Goal: Transaction & Acquisition: Book appointment/travel/reservation

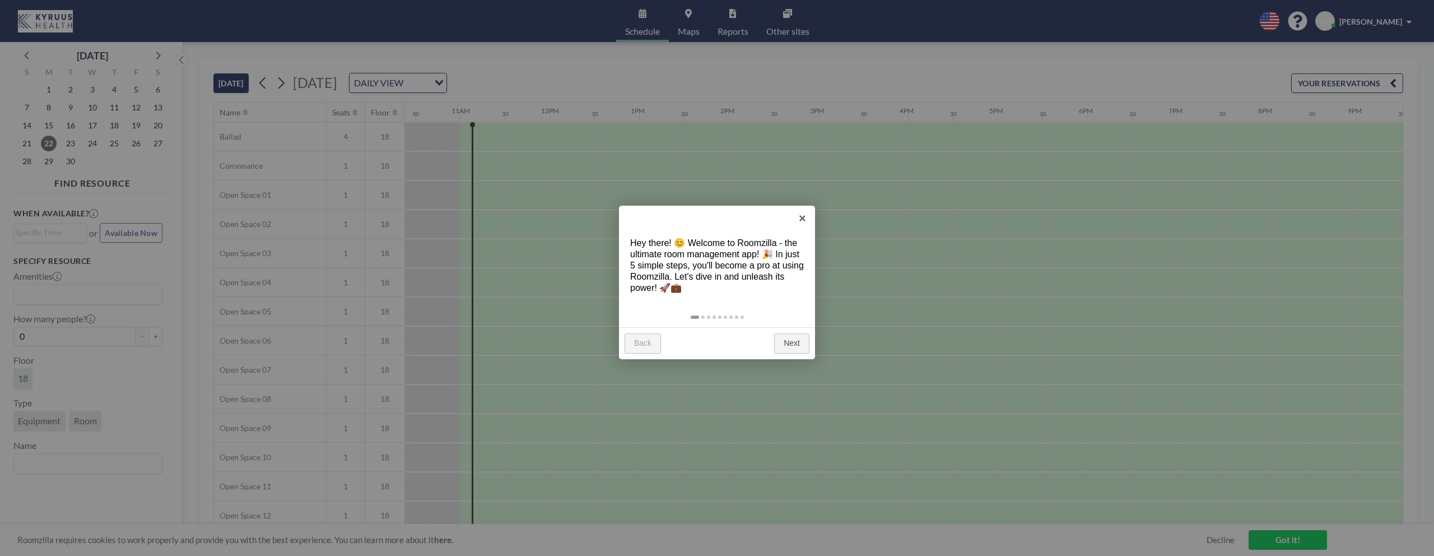
scroll to position [0, 941]
click at [802, 221] on link "×" at bounding box center [802, 218] width 25 height 25
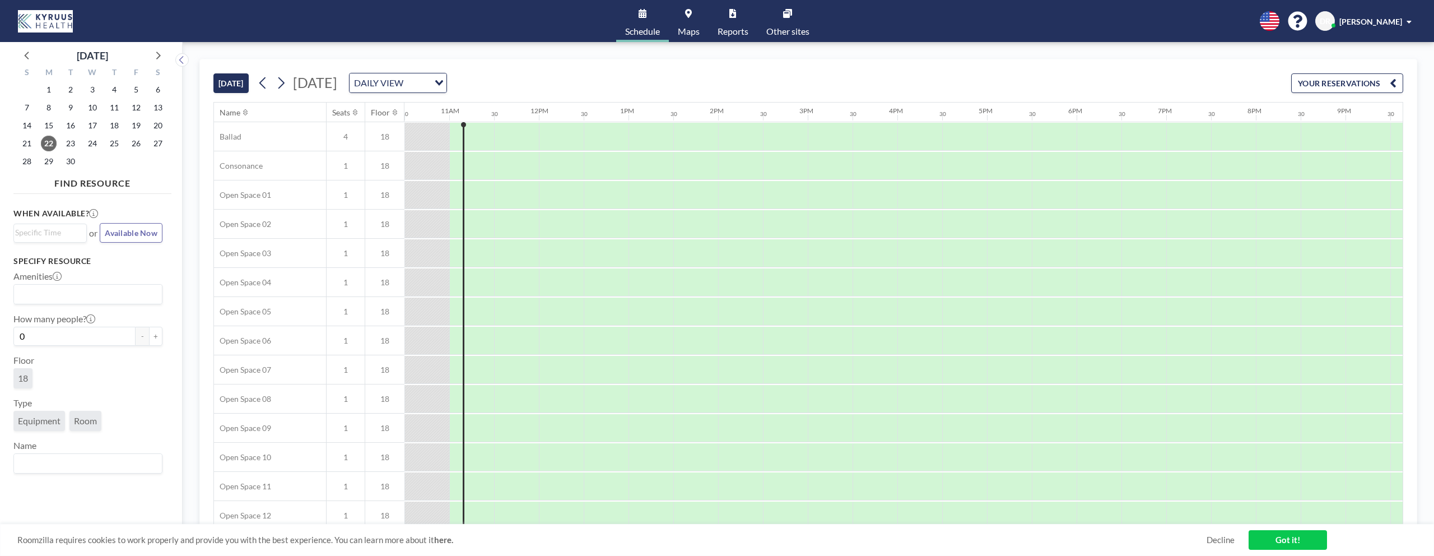
click at [685, 31] on span "Maps" at bounding box center [689, 31] width 22 height 9
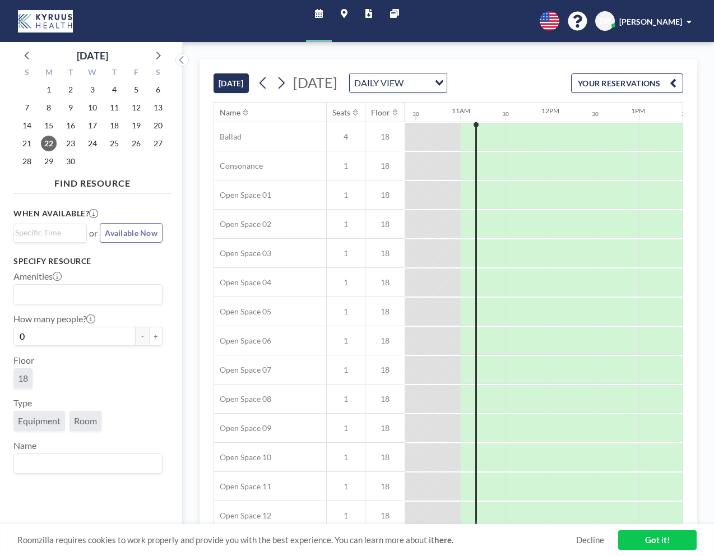
scroll to position [0, 941]
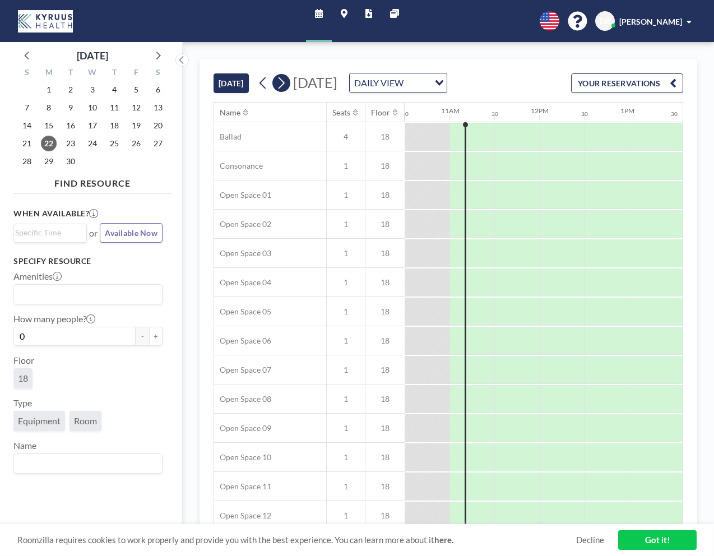
click at [286, 91] on icon at bounding box center [281, 83] width 11 height 17
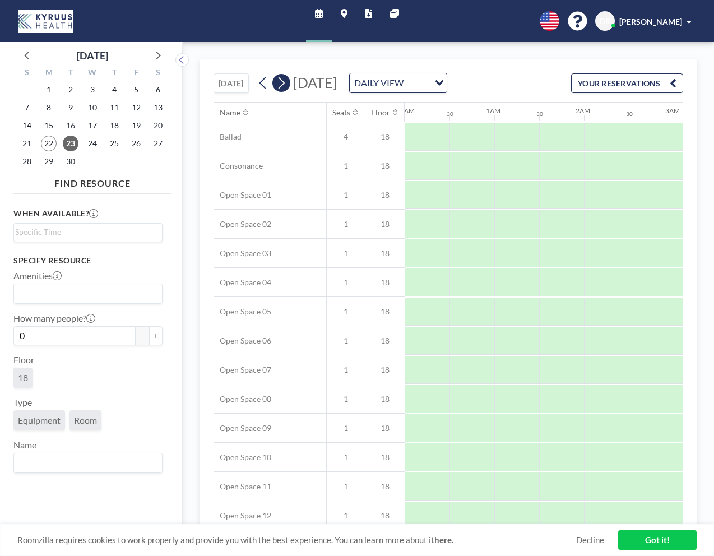
scroll to position [0, 613]
click at [286, 91] on icon at bounding box center [281, 83] width 11 height 17
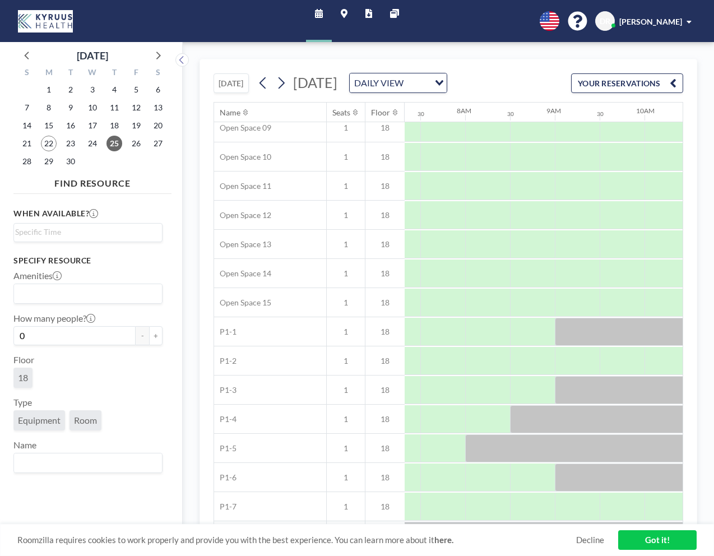
scroll to position [428, 657]
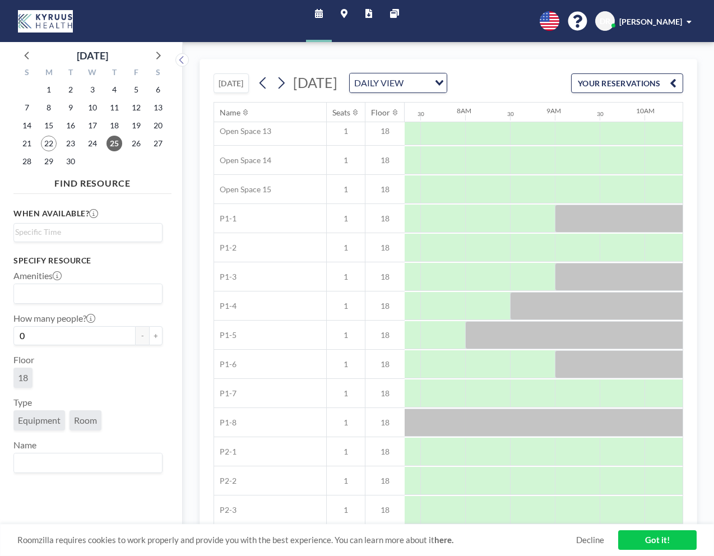
click at [344, 19] on link "Maps" at bounding box center [344, 21] width 25 height 42
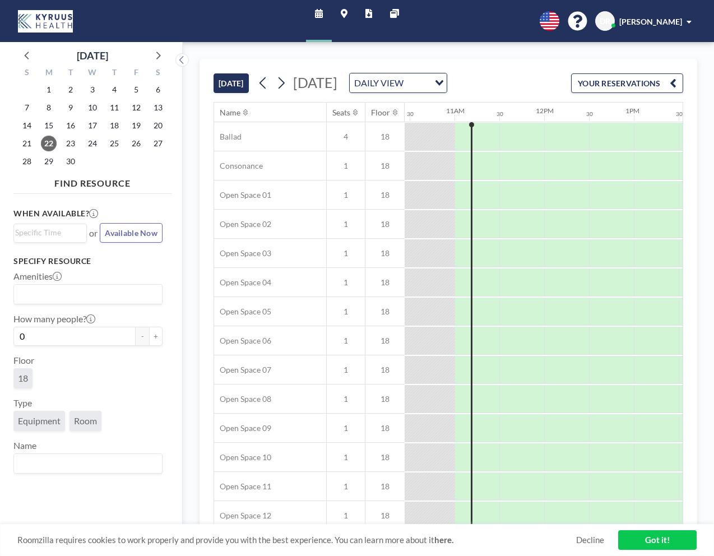
scroll to position [0, 941]
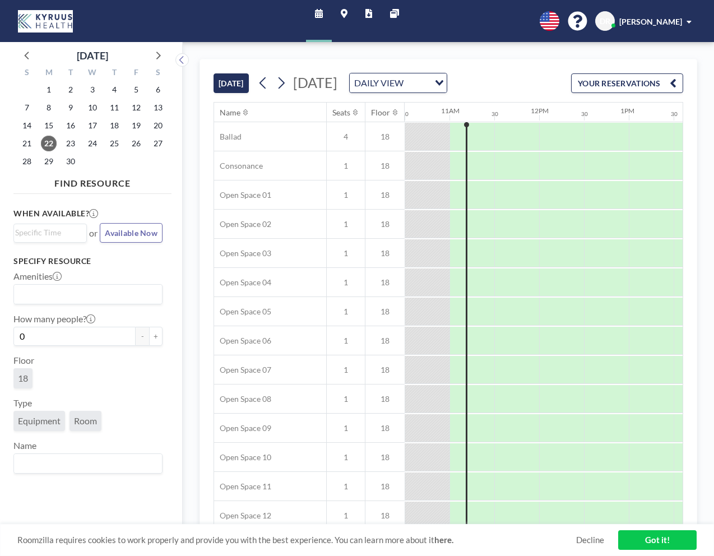
click at [346, 15] on icon at bounding box center [344, 13] width 7 height 9
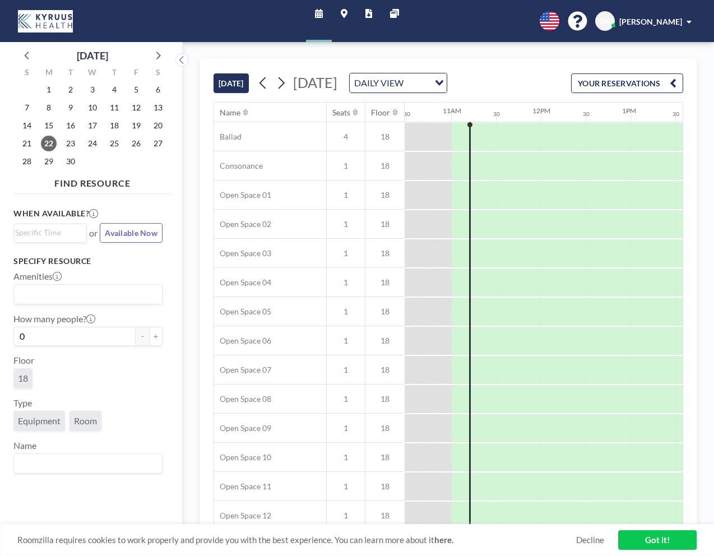
scroll to position [0, 941]
click at [286, 91] on icon at bounding box center [281, 83] width 11 height 17
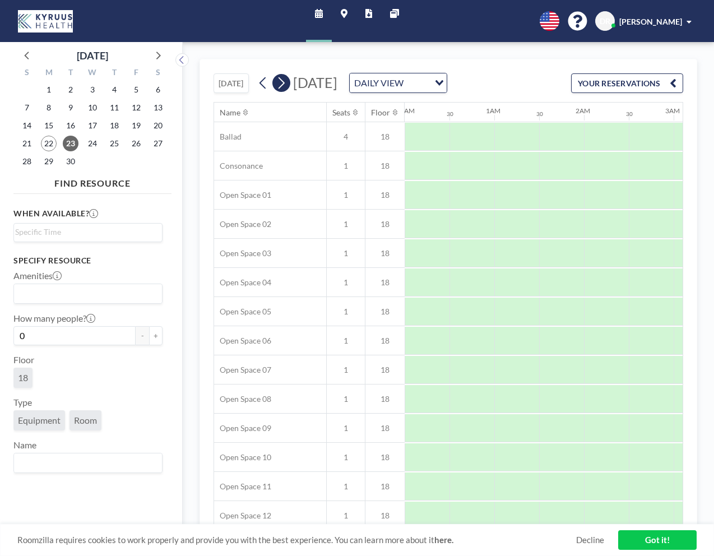
click at [286, 91] on icon at bounding box center [281, 83] width 11 height 17
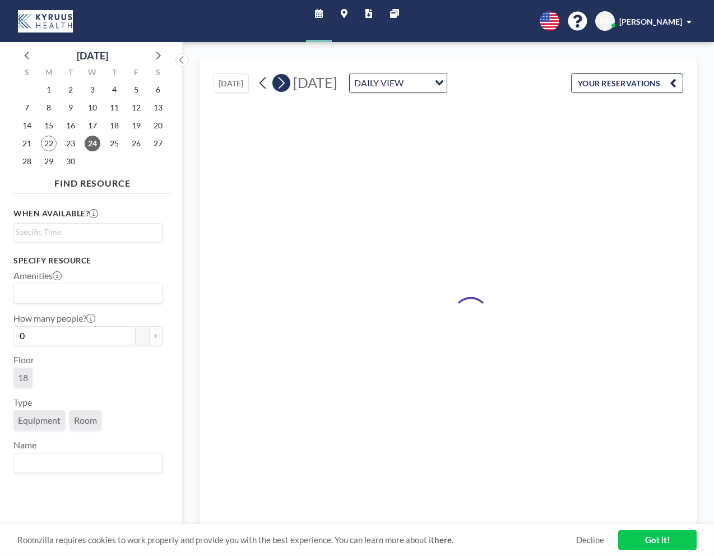
click at [286, 91] on icon at bounding box center [281, 83] width 11 height 17
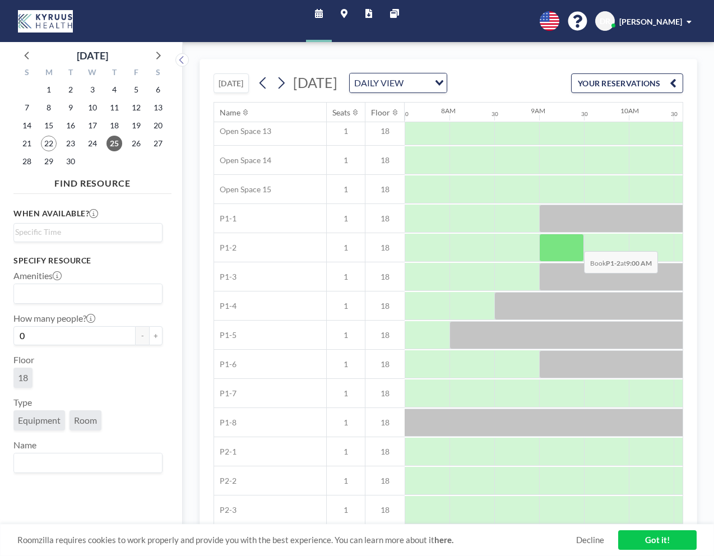
scroll to position [428, 672]
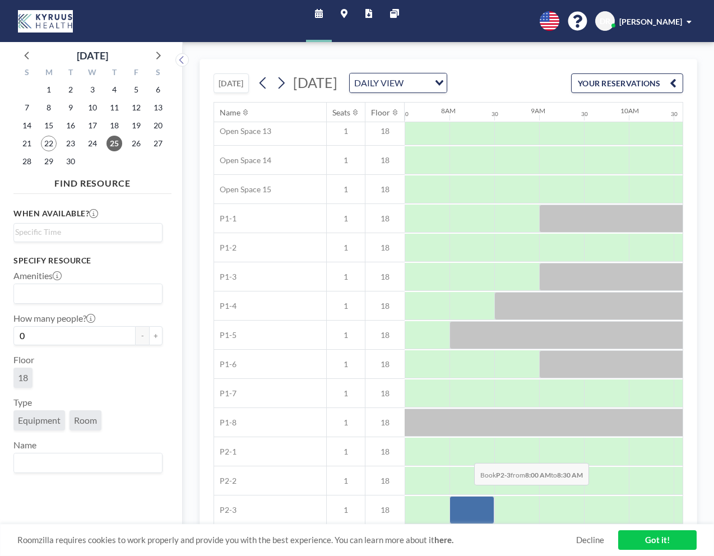
click at [465, 508] on div at bounding box center [471, 510] width 45 height 28
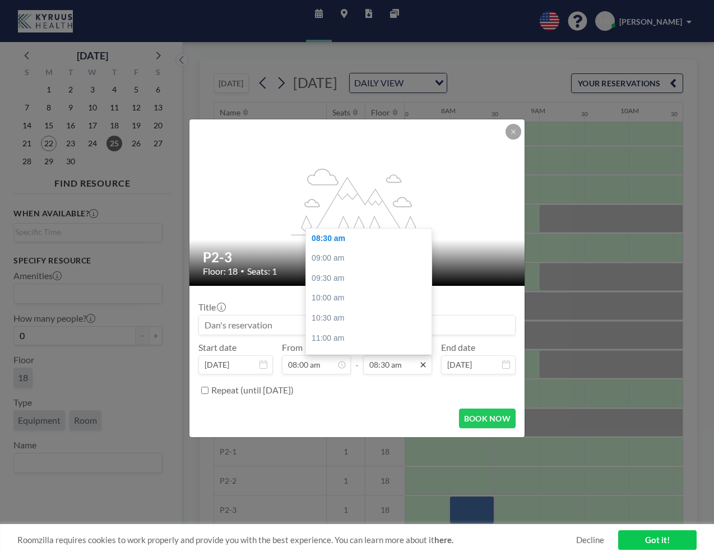
click at [421, 361] on icon at bounding box center [422, 364] width 9 height 9
click at [357, 315] on div "06:00 pm" at bounding box center [368, 321] width 125 height 20
type input "06:00 pm"
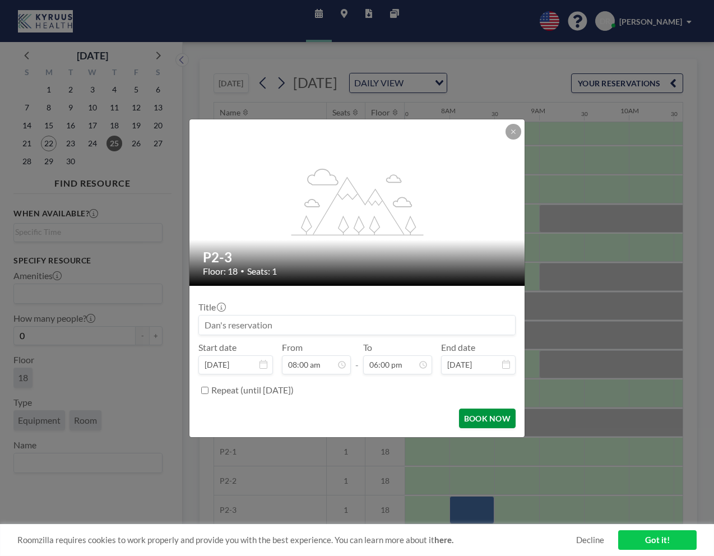
click at [487, 421] on button "BOOK NOW" at bounding box center [487, 418] width 57 height 20
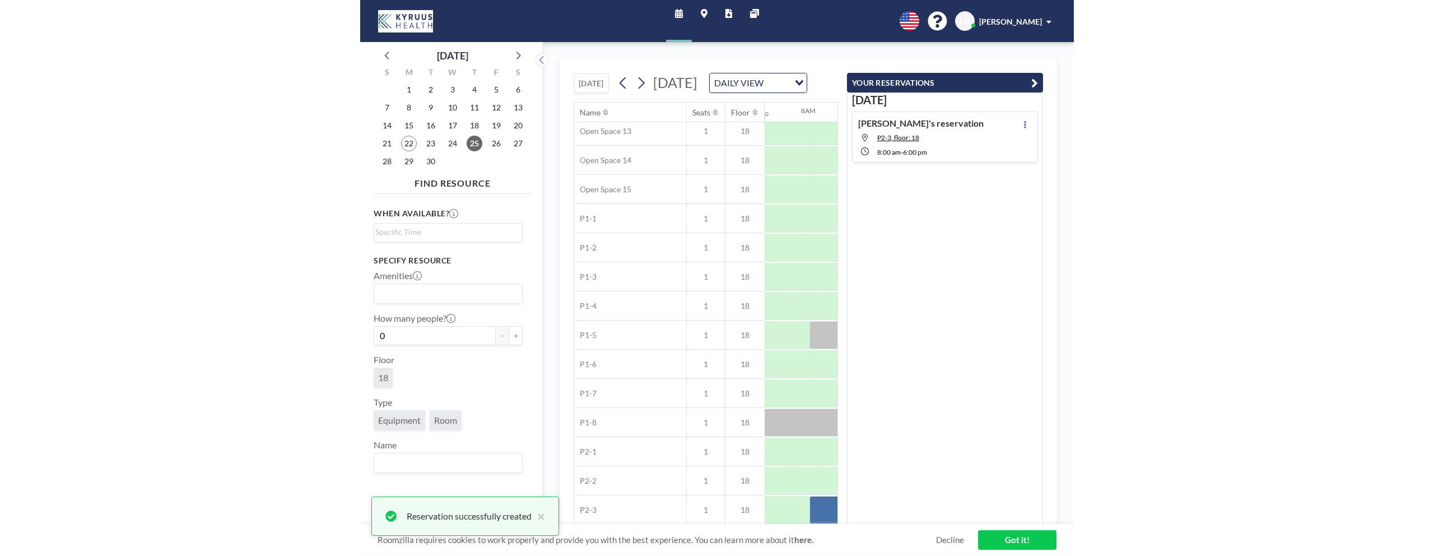
scroll to position [0, 0]
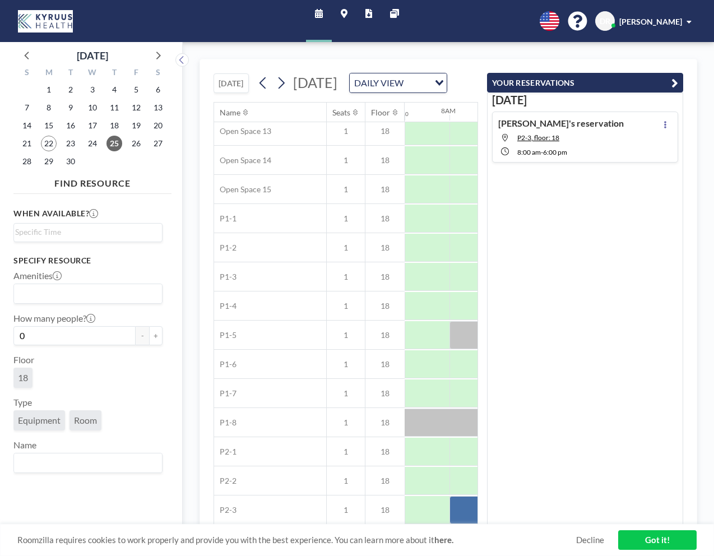
click at [676, 546] on link "Got it!" at bounding box center [657, 540] width 78 height 20
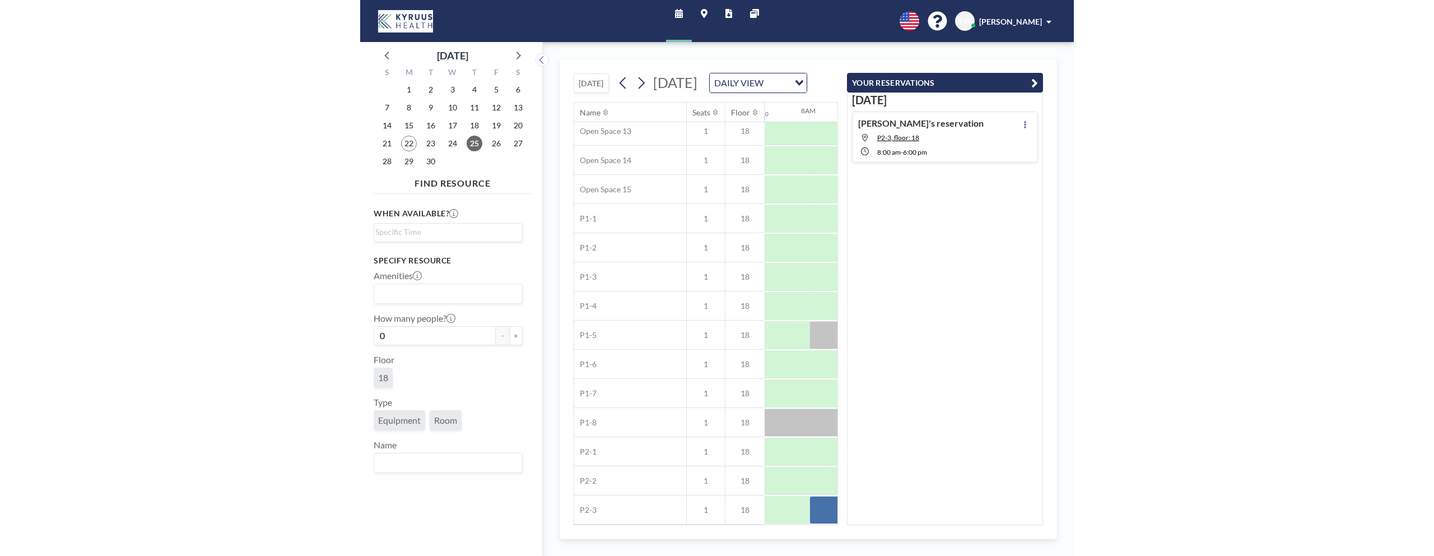
scroll to position [413, 672]
